Goal: Book appointment/travel/reservation

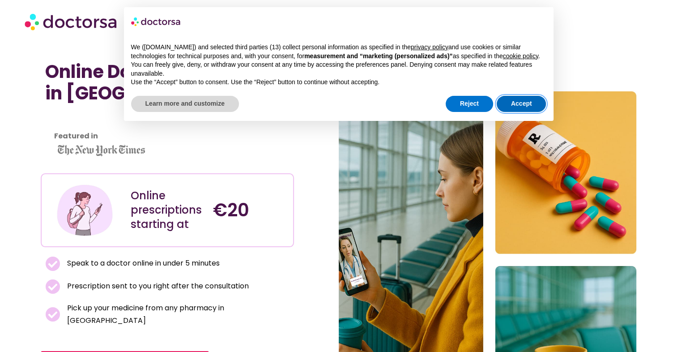
click at [528, 101] on button "Accept" at bounding box center [521, 104] width 50 height 16
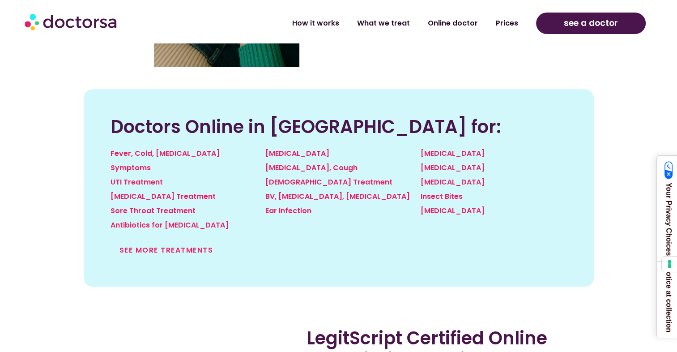
scroll to position [990, 0]
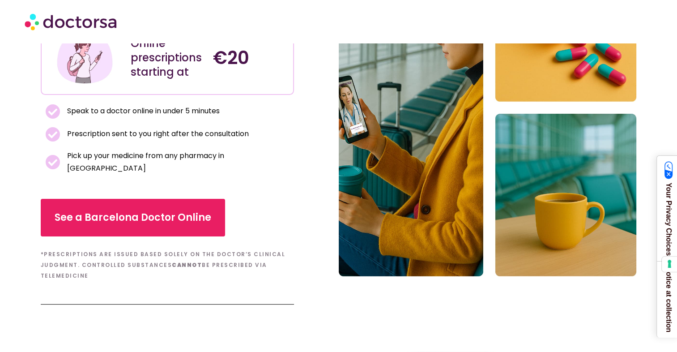
scroll to position [154, 0]
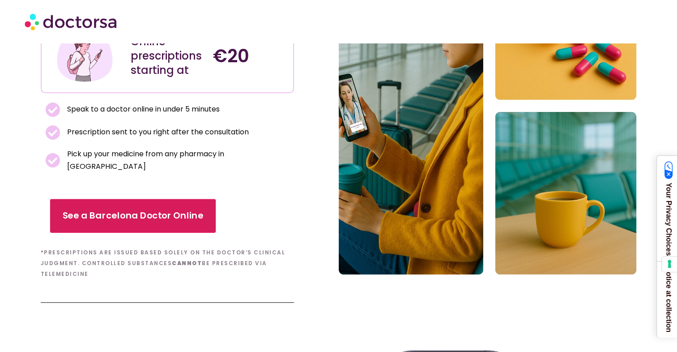
click at [138, 209] on span "See a Barcelona Doctor Online" at bounding box center [132, 215] width 141 height 13
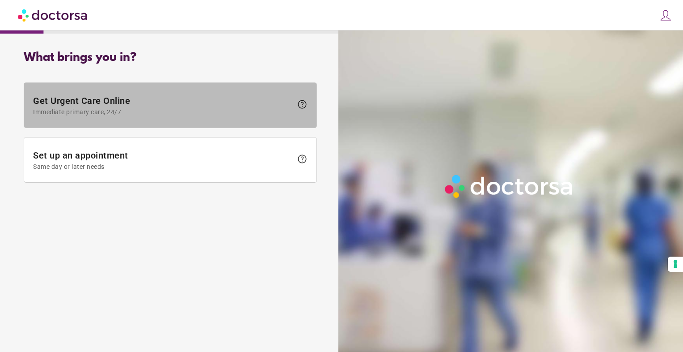
click at [82, 100] on span "Get Urgent Care Online Immediate primary care, 24/7" at bounding box center [162, 105] width 259 height 20
